Goal: Navigation & Orientation: Find specific page/section

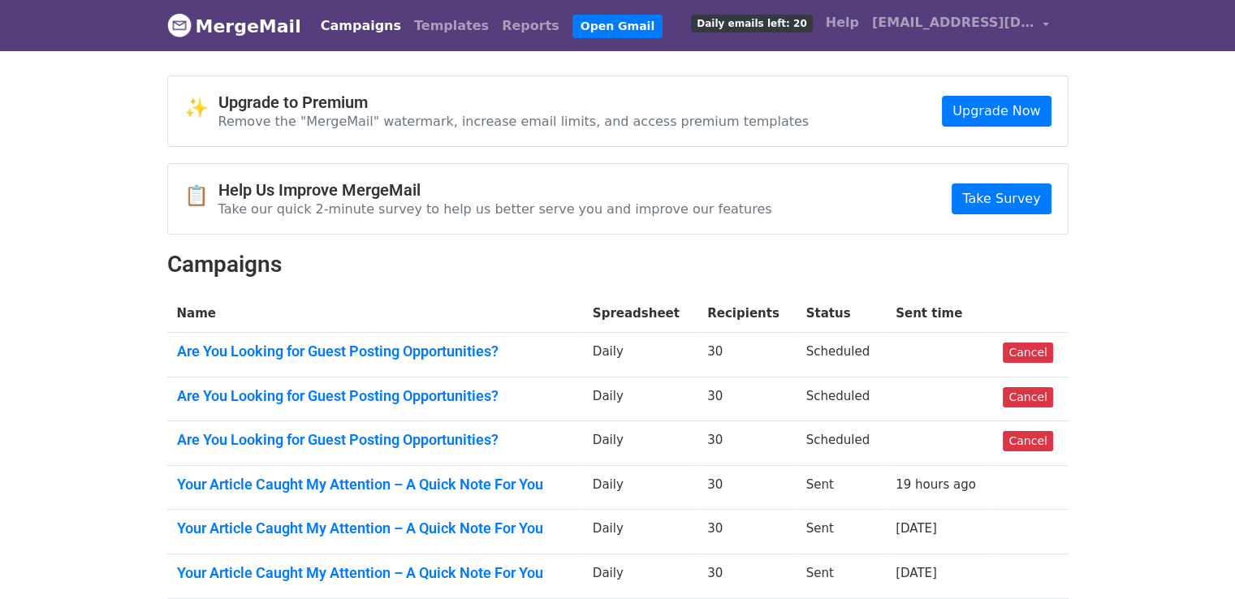
click at [351, 478] on link "Your Article Caught My Attention – A Quick Note For You" at bounding box center [375, 485] width 396 height 18
